Goal: Find specific page/section: Find specific page/section

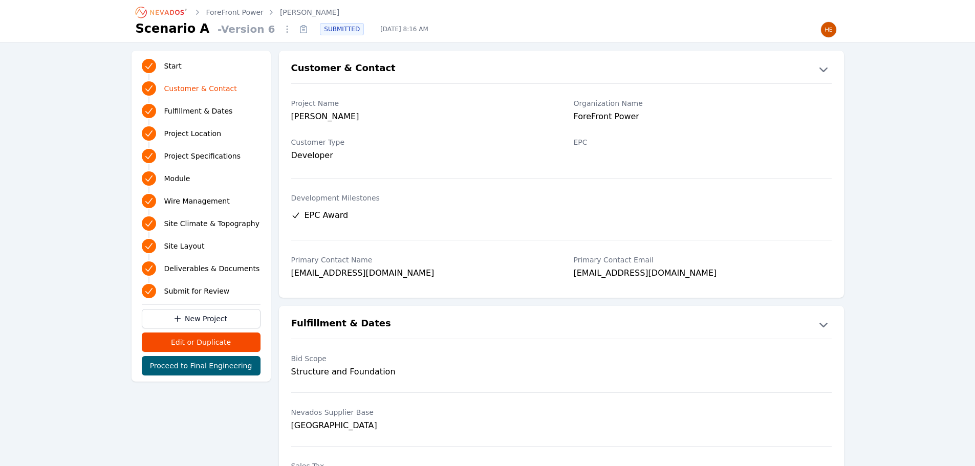
click at [165, 8] on icon "Breadcrumb" at bounding box center [162, 12] width 56 height 16
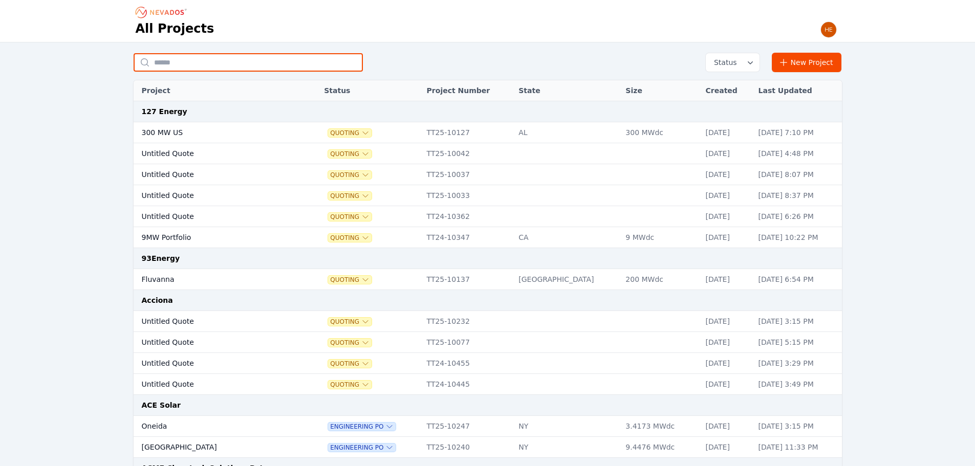
click at [189, 60] on input "text" at bounding box center [248, 62] width 229 height 18
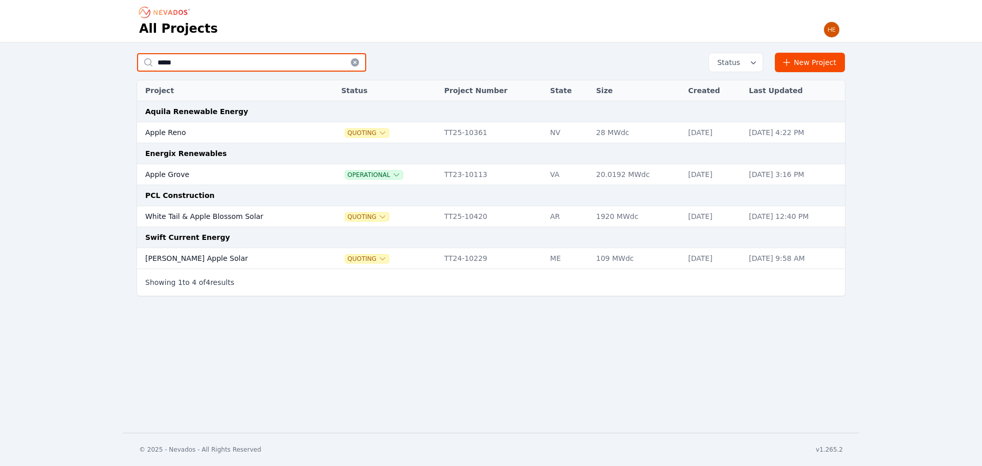
type input "*****"
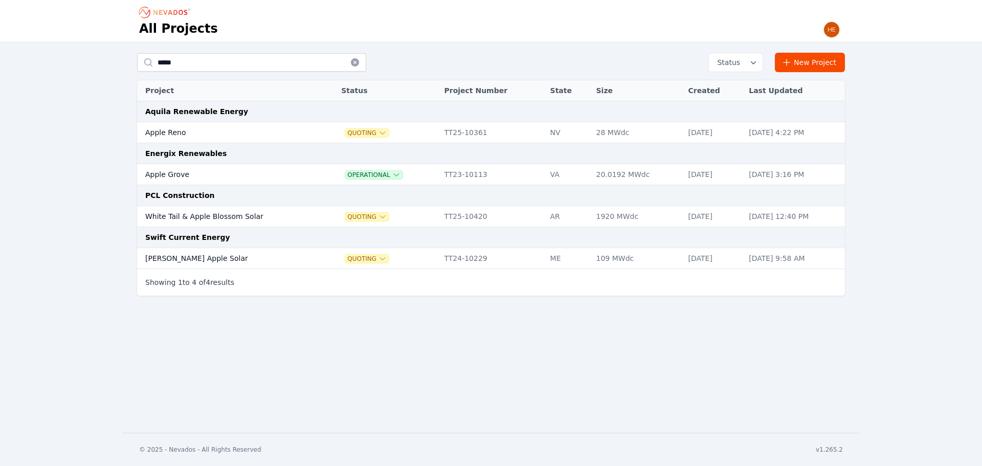
click at [184, 132] on td "Apple Reno" at bounding box center [229, 132] width 184 height 21
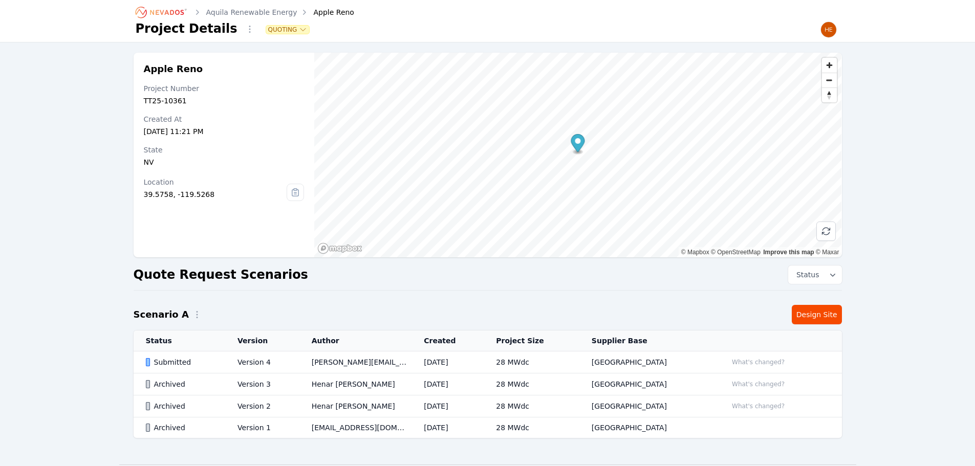
click at [174, 362] on div "Submitted" at bounding box center [183, 362] width 75 height 10
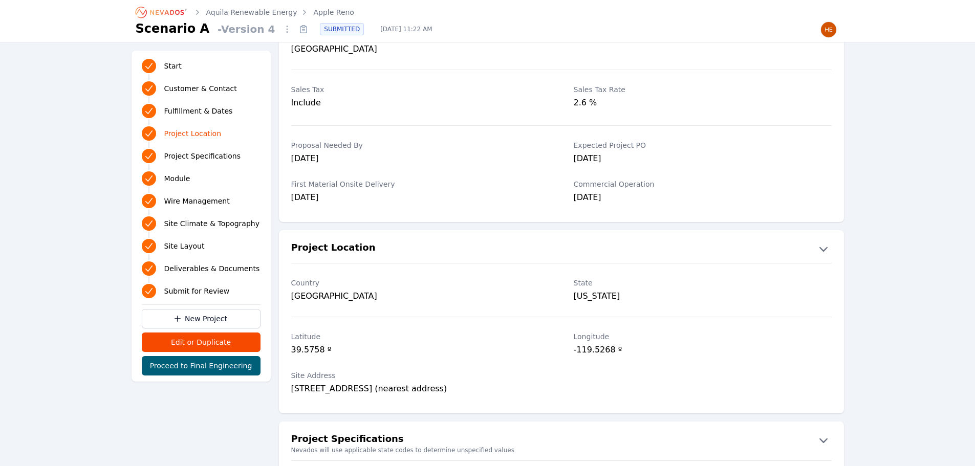
scroll to position [358, 0]
